Goal: Task Accomplishment & Management: Complete application form

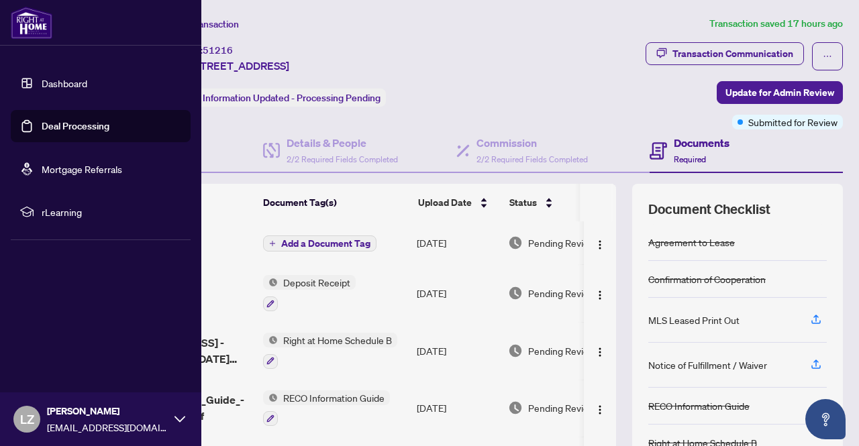
click at [48, 89] on link "Dashboard" at bounding box center [65, 83] width 46 height 12
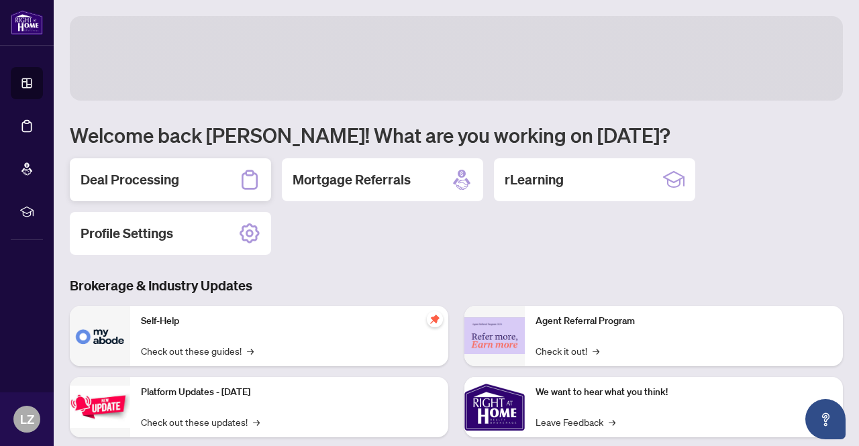
click at [230, 174] on div "Deal Processing" at bounding box center [170, 179] width 201 height 43
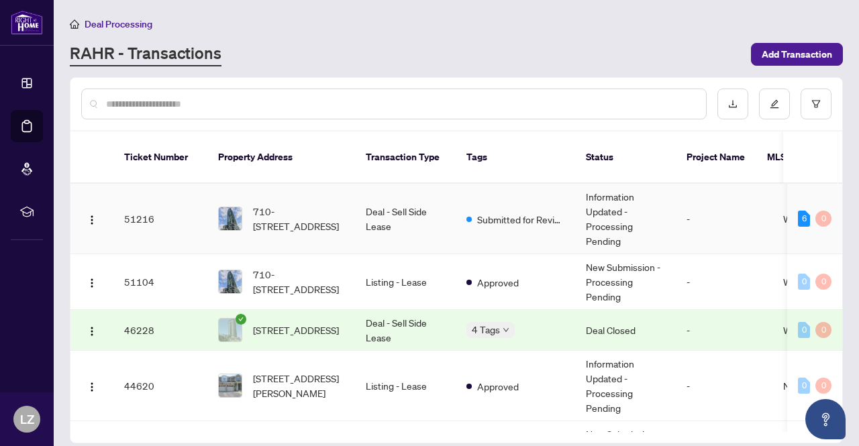
click at [377, 222] on td "Deal - Sell Side Lease" at bounding box center [405, 219] width 101 height 70
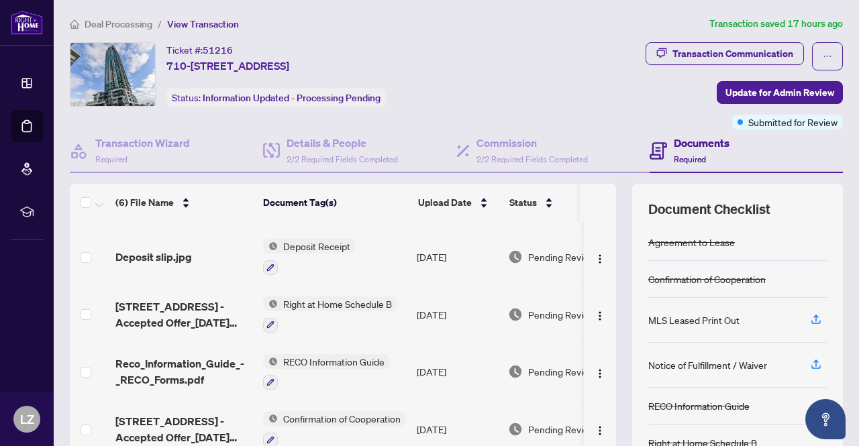
scroll to position [105, 0]
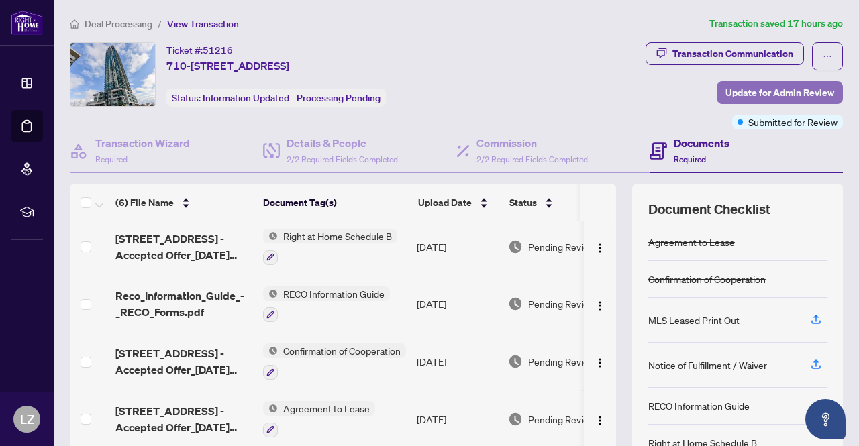
click at [732, 90] on span "Update for Admin Review" at bounding box center [780, 92] width 109 height 21
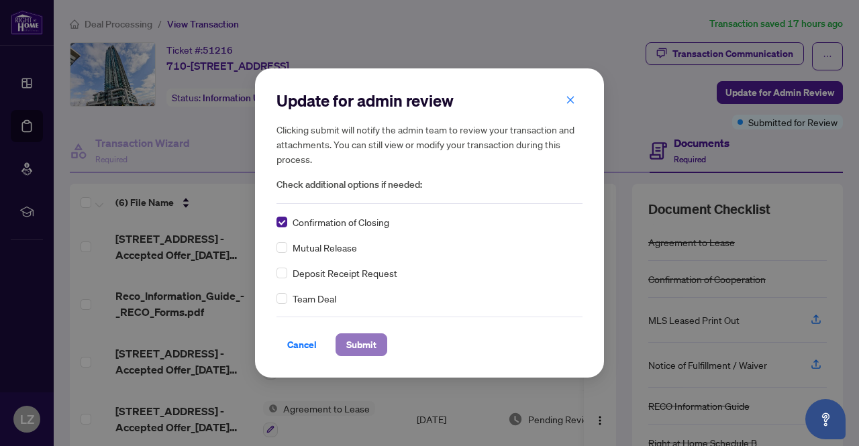
click at [363, 342] on span "Submit" at bounding box center [361, 344] width 30 height 21
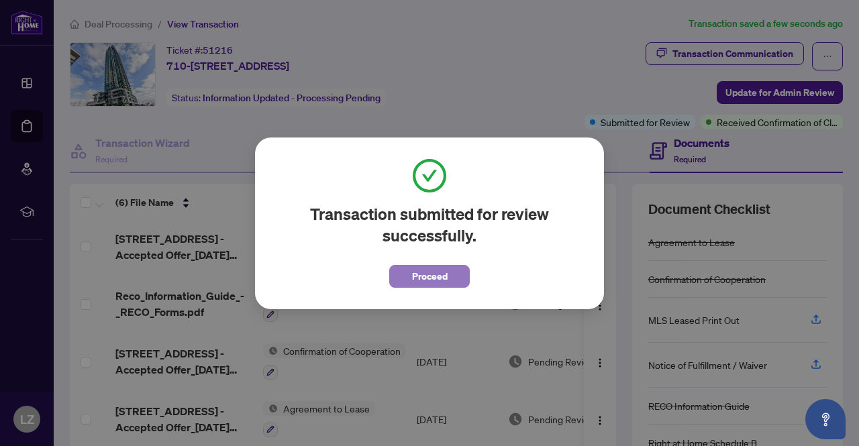
click at [443, 270] on span "Proceed" at bounding box center [430, 276] width 36 height 21
